Goal: Task Accomplishment & Management: Manage account settings

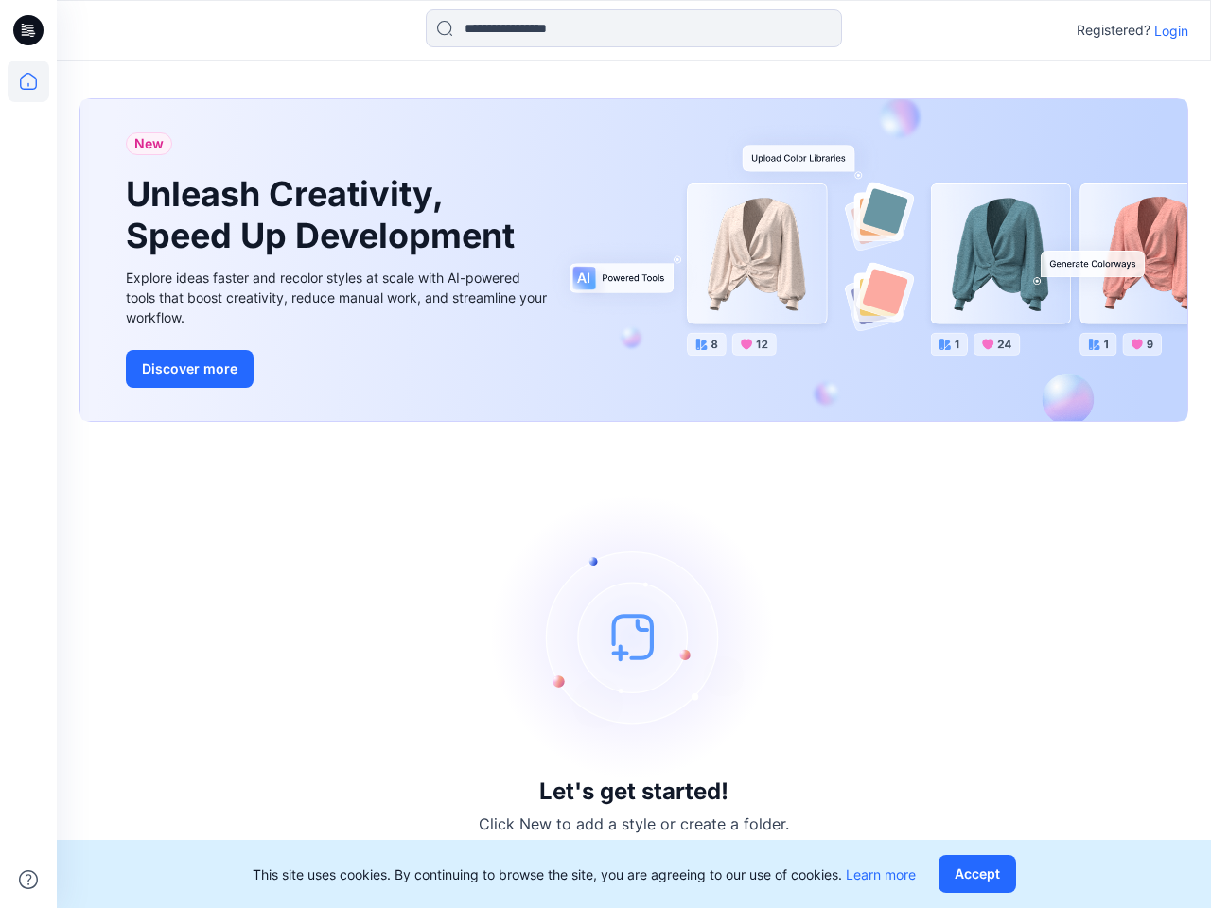
click at [605, 454] on div "Let's get started! Click New to add a style or create a folder." at bounding box center [633, 665] width 1109 height 441
click at [29, 30] on icon at bounding box center [31, 30] width 8 height 1
click at [28, 81] on icon at bounding box center [29, 82] width 42 height 42
click at [28, 880] on icon at bounding box center [28, 879] width 19 height 19
click at [634, 28] on input at bounding box center [634, 28] width 416 height 38
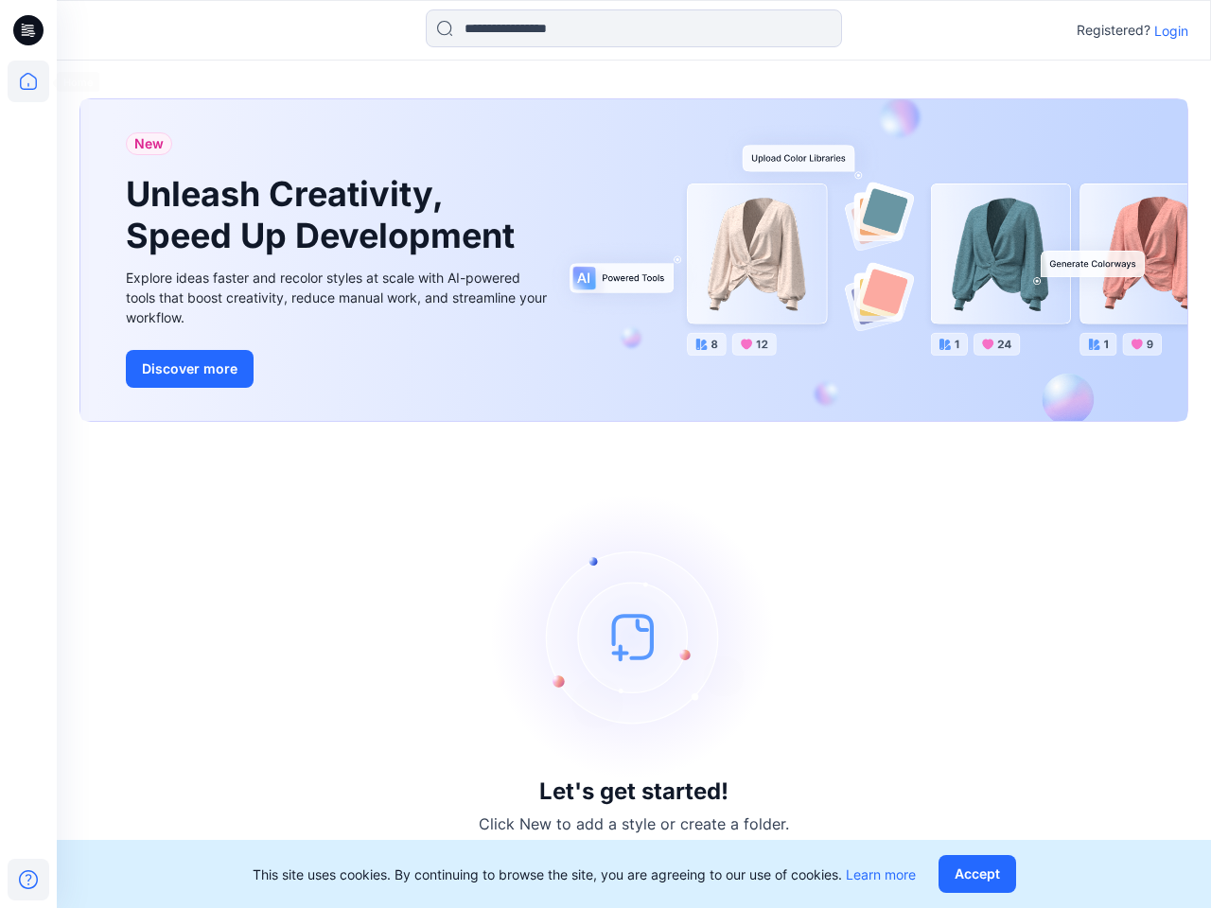
click at [1171, 30] on p "Login" at bounding box center [1171, 31] width 34 height 20
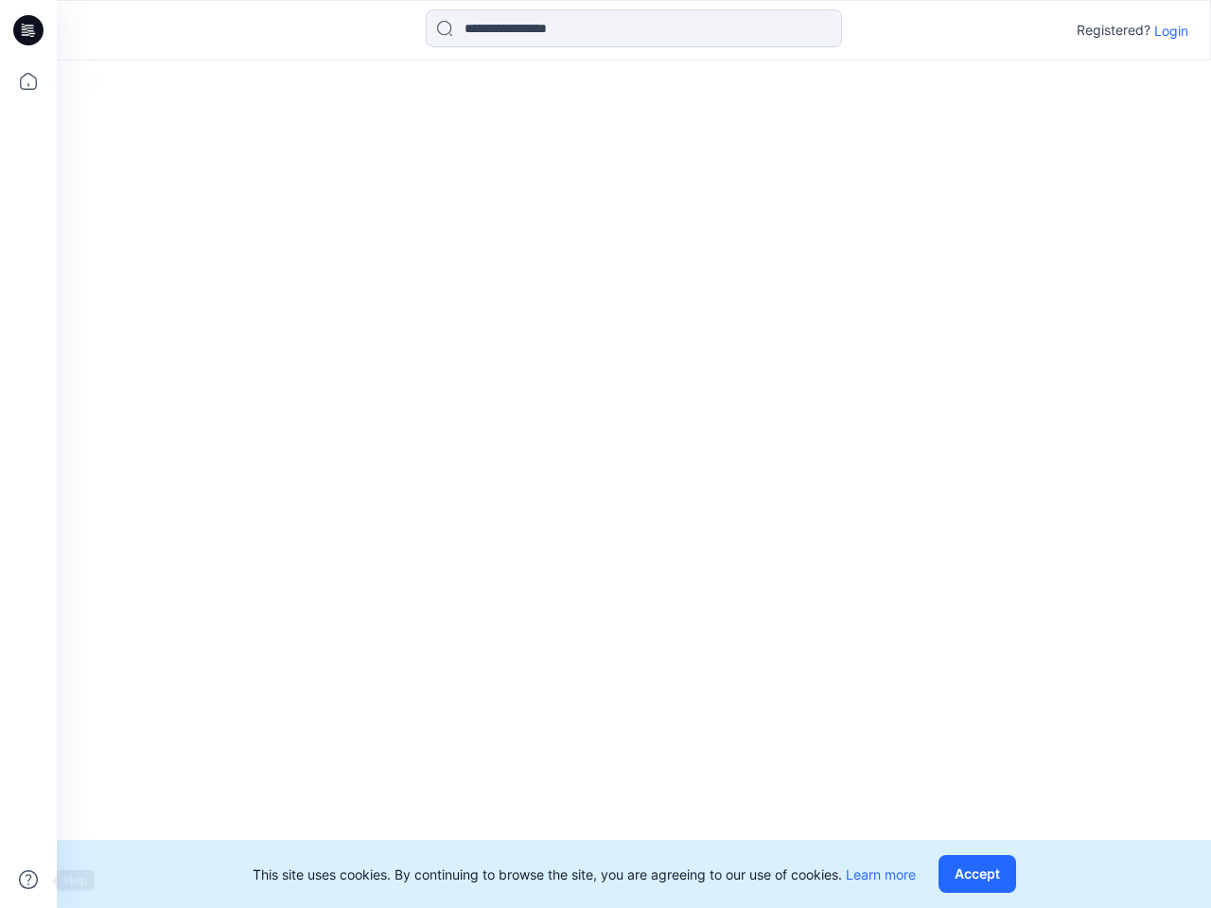
click at [981, 874] on button "Accept" at bounding box center [977, 874] width 78 height 38
